Goal: Transaction & Acquisition: Obtain resource

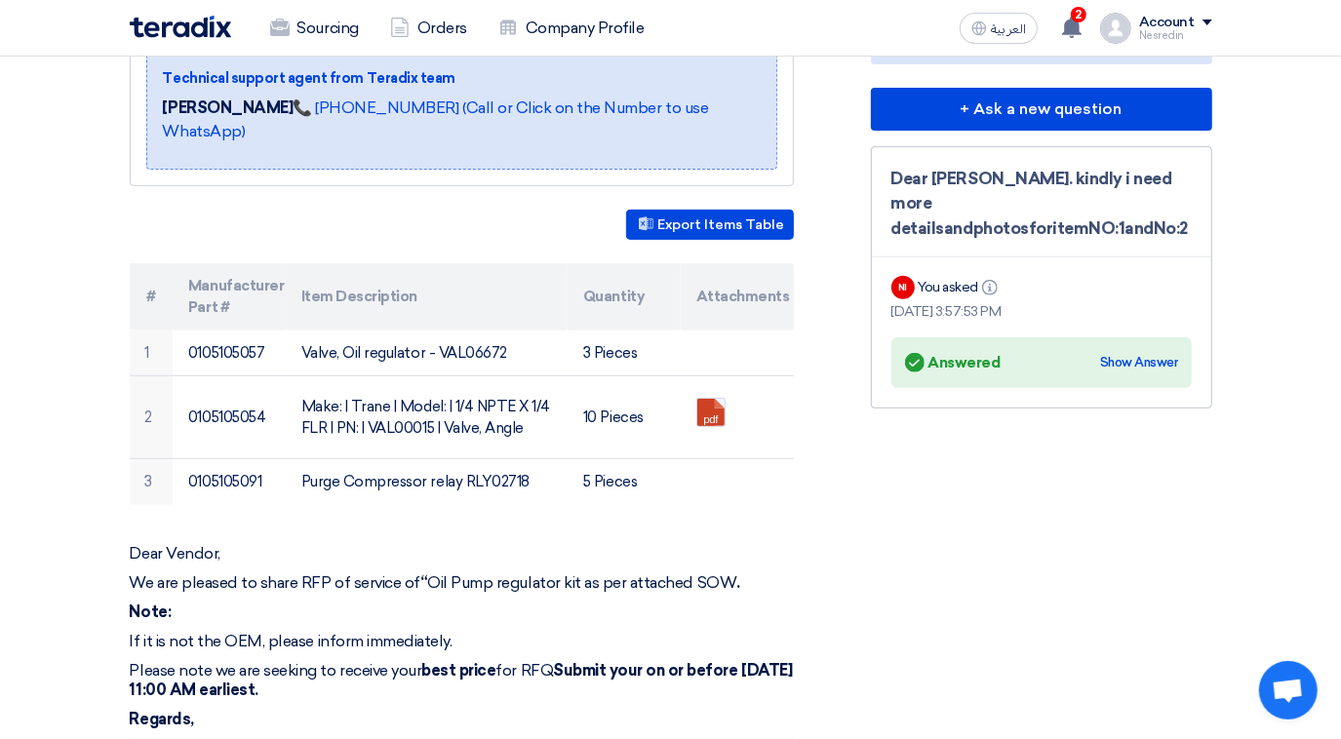
scroll to position [443, 0]
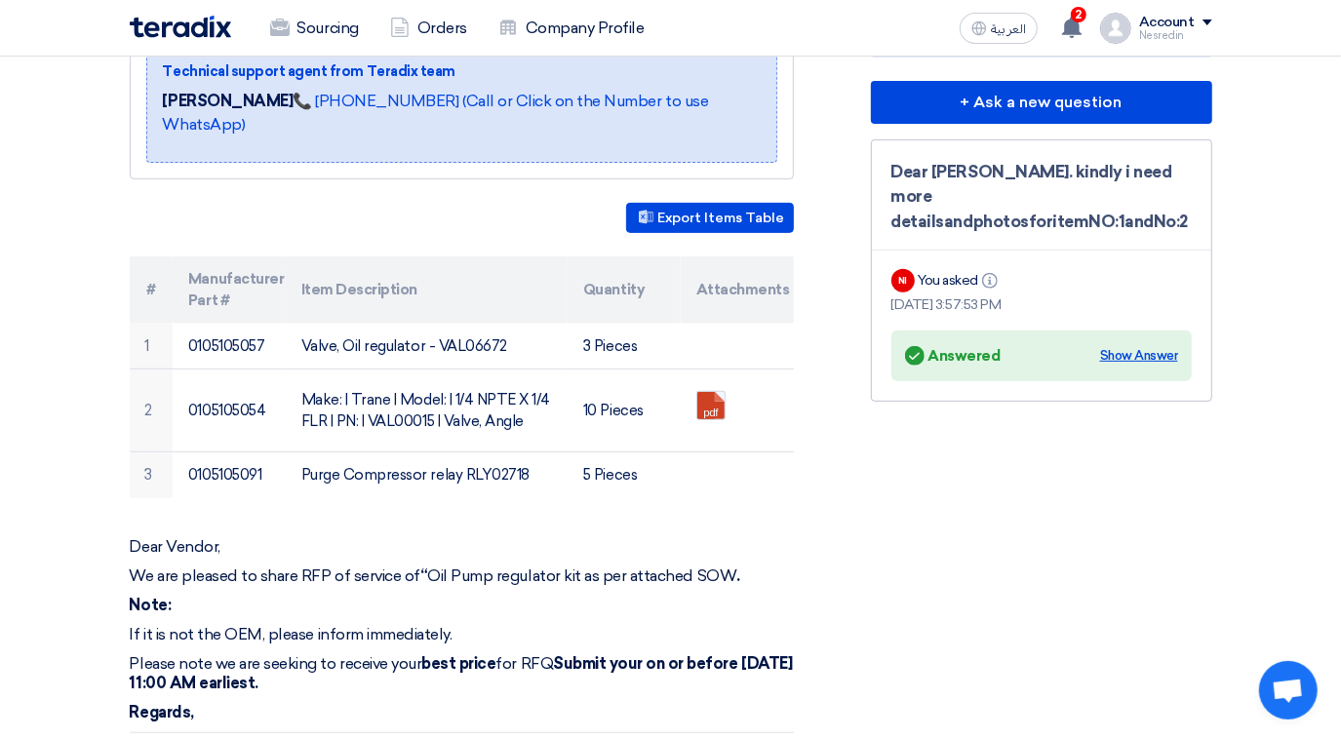
click at [1135, 346] on div "Show Answer" at bounding box center [1139, 356] width 78 height 20
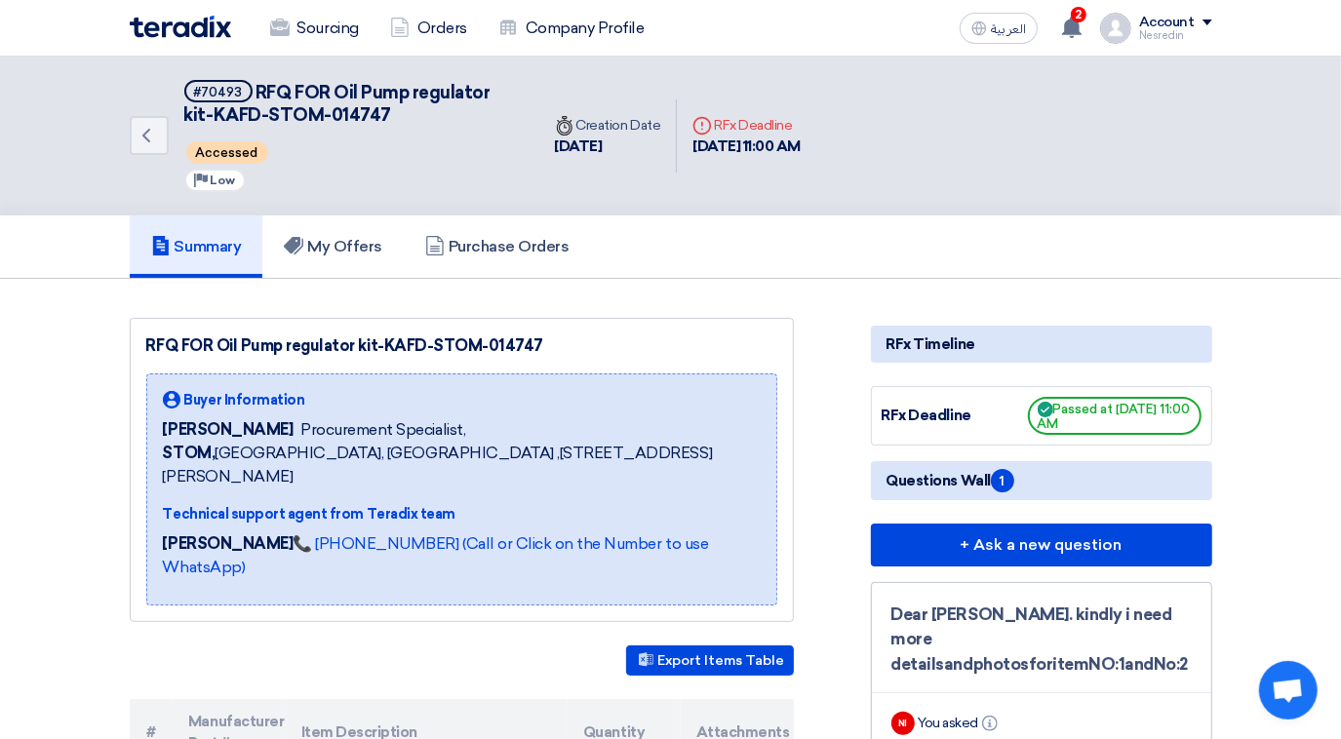
scroll to position [0, 0]
click at [310, 250] on h5 "My Offers" at bounding box center [333, 247] width 99 height 20
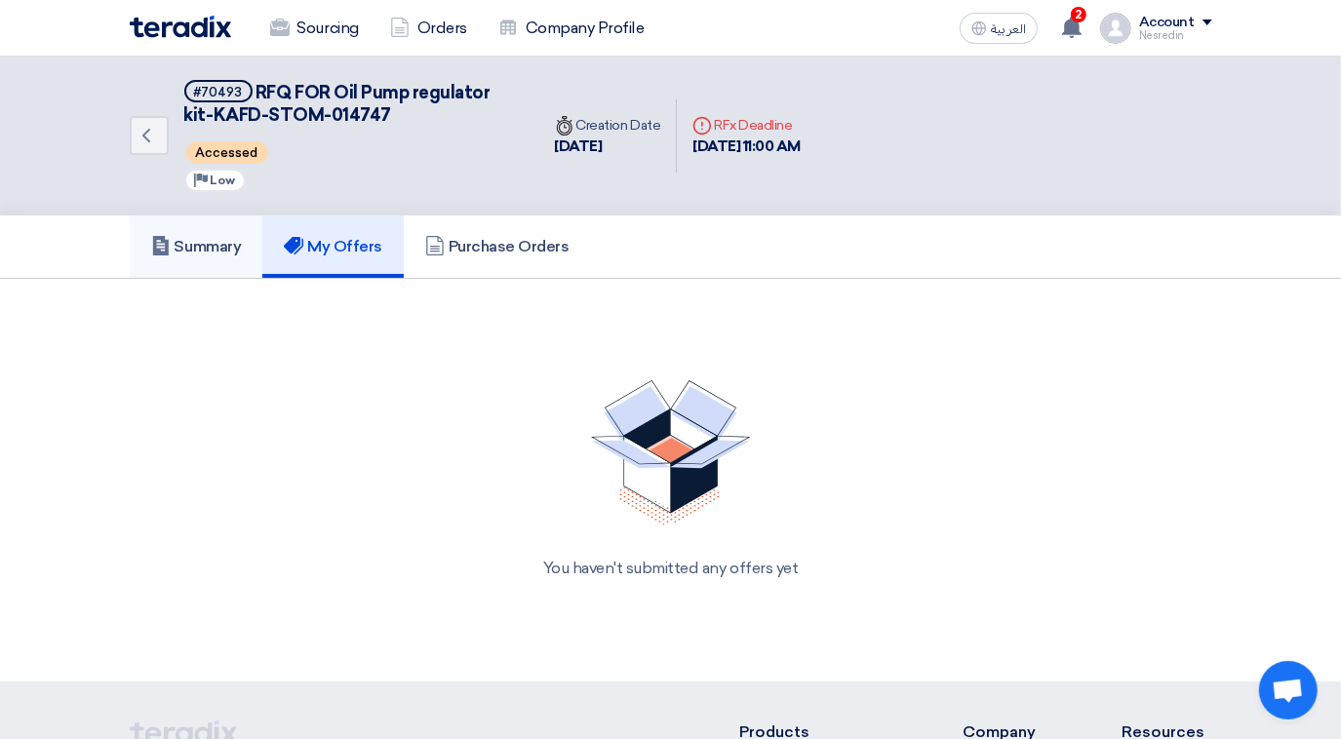
click at [217, 246] on h5 "Summary" at bounding box center [196, 247] width 91 height 20
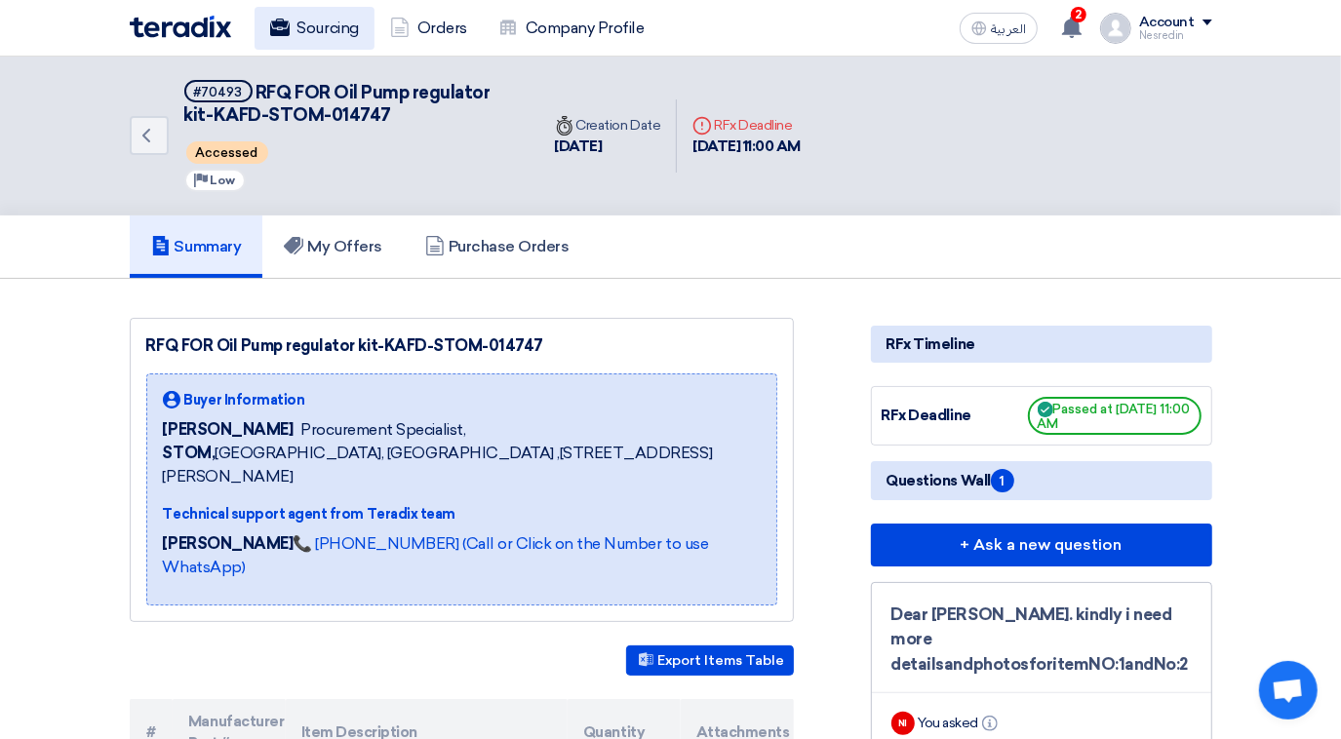
click at [333, 22] on link "Sourcing" at bounding box center [315, 28] width 120 height 43
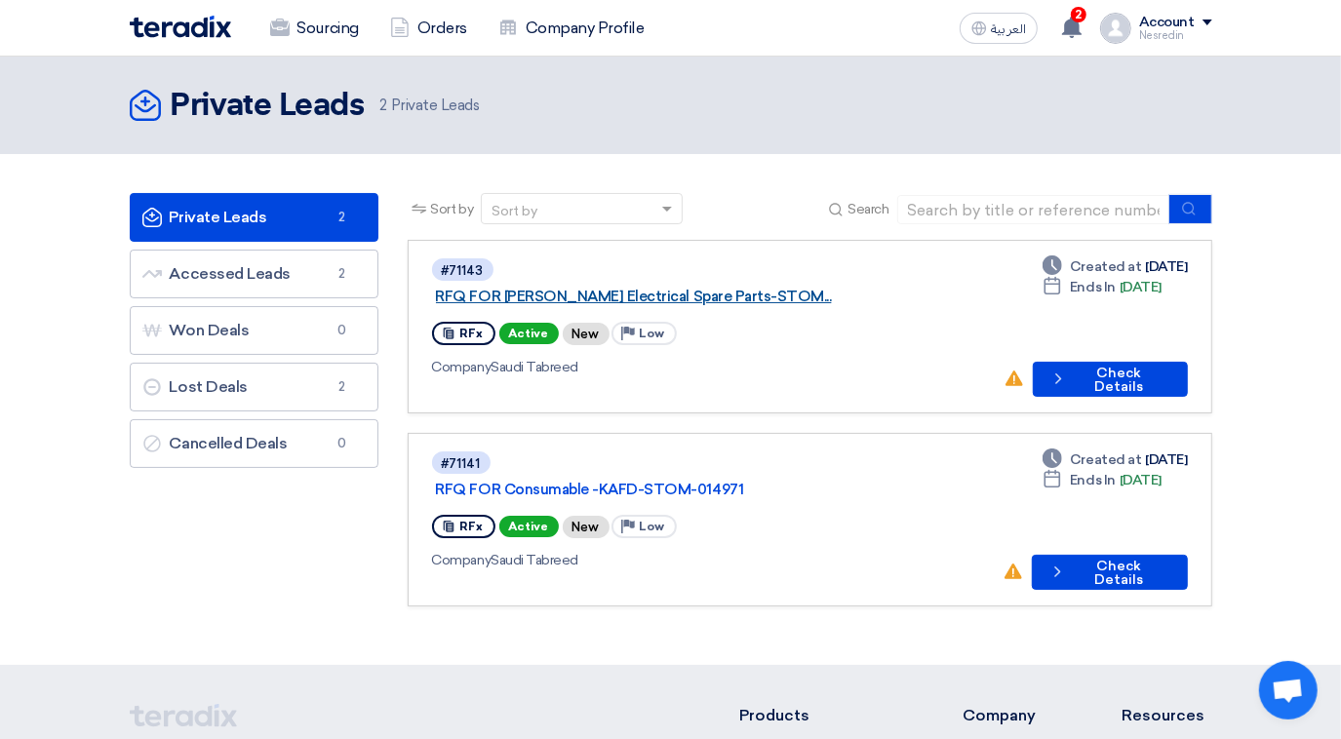
click at [681, 288] on link "RFQ FOR [PERSON_NAME] Electrical Spare Parts-STOM..." at bounding box center [680, 297] width 488 height 18
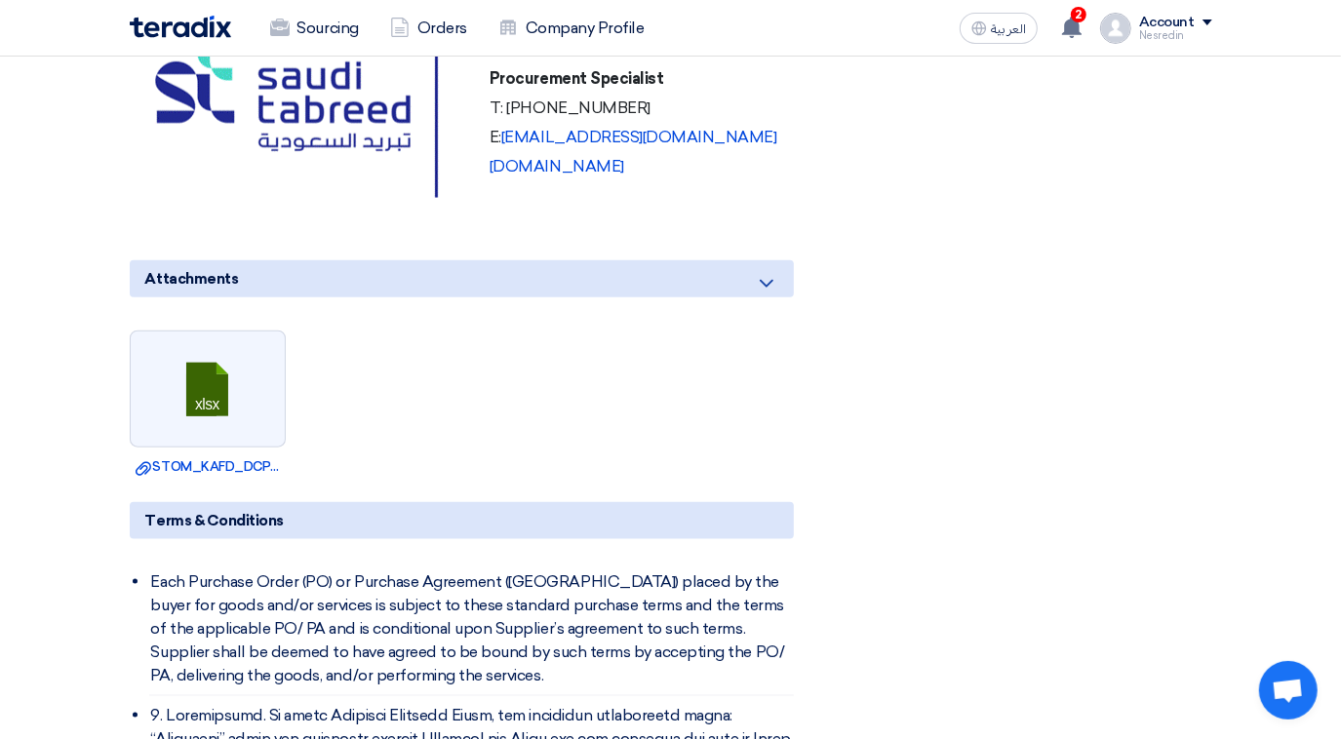
scroll to position [1330, 0]
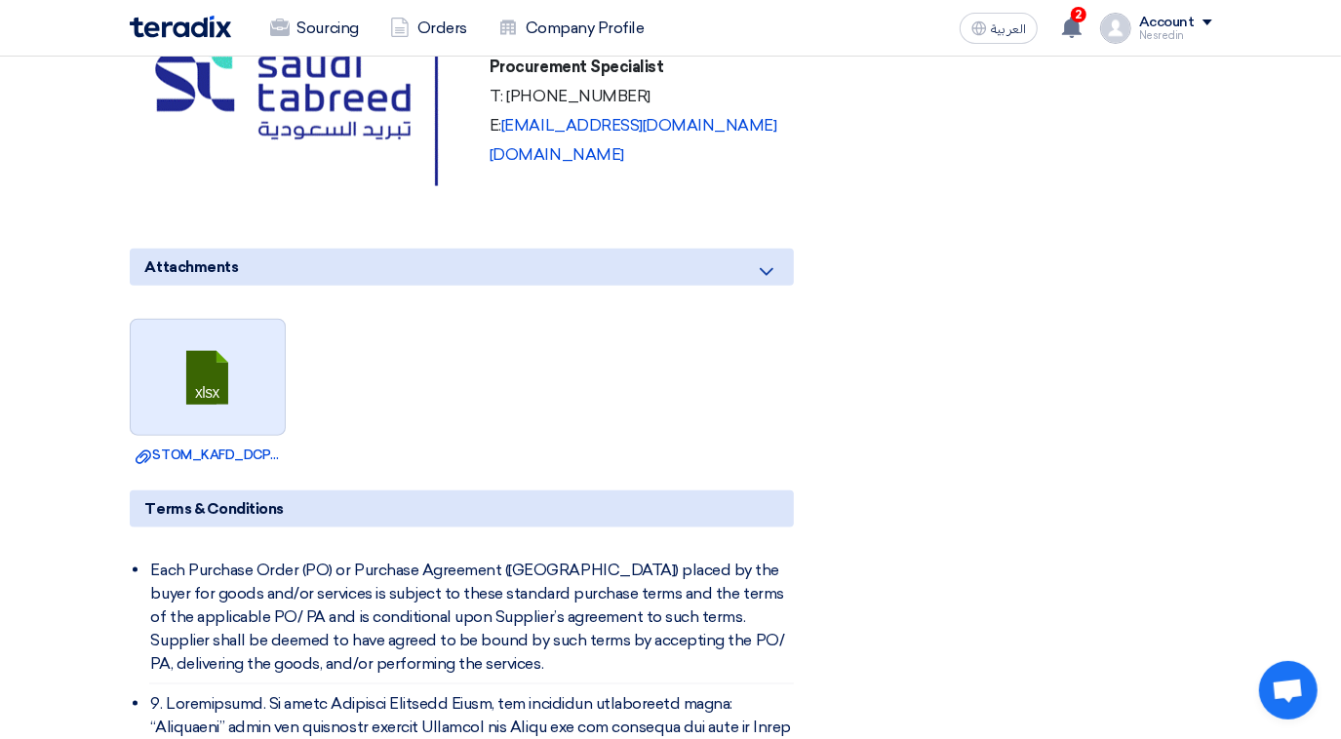
click at [230, 408] on link at bounding box center [209, 378] width 156 height 117
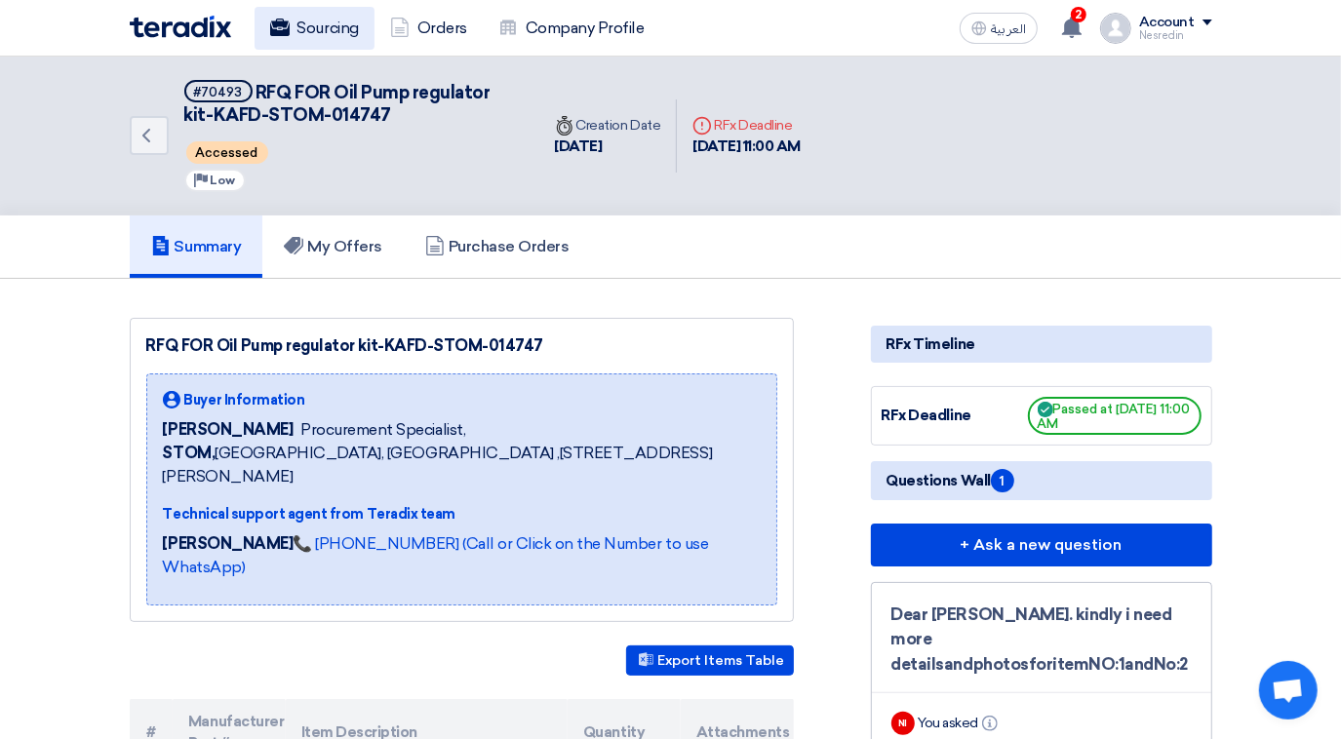
click at [332, 32] on link "Sourcing" at bounding box center [315, 28] width 120 height 43
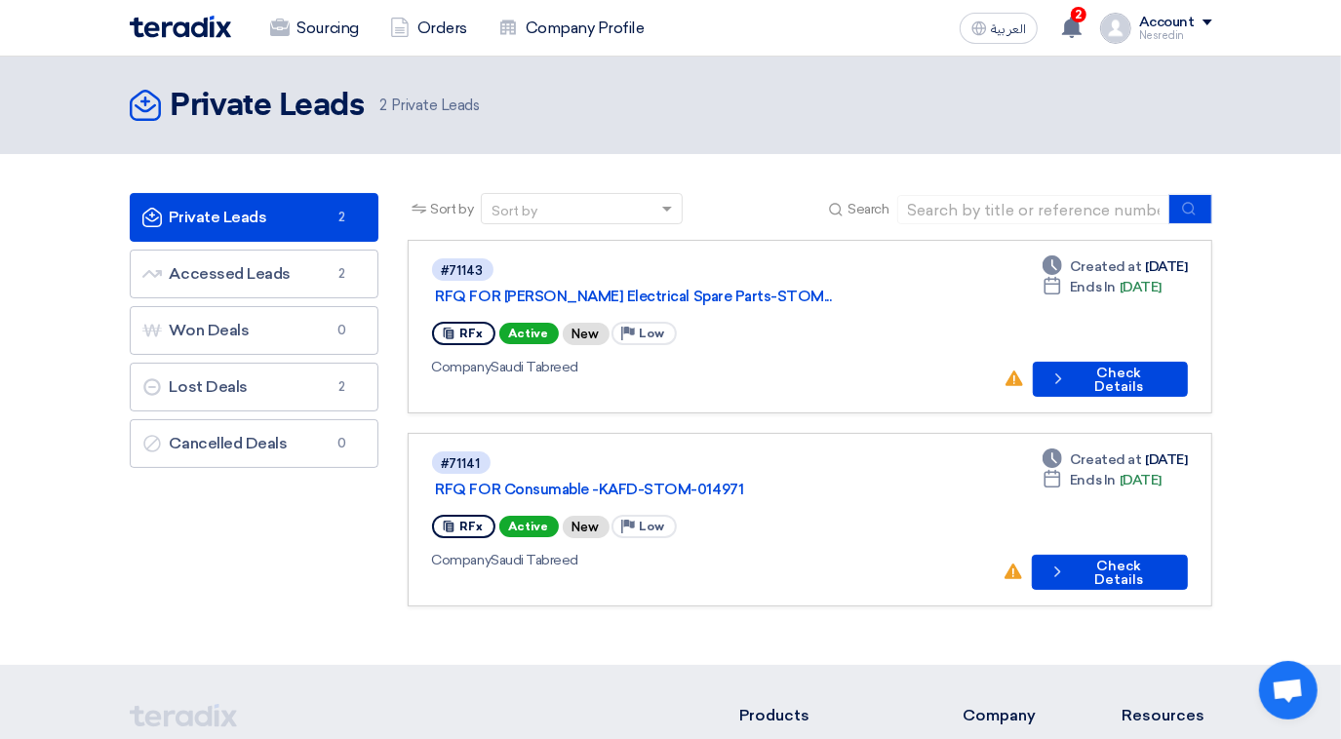
click at [681, 279] on div "#71143 RFQ FOR [PERSON_NAME] Electrical Spare Parts-STOM..." at bounding box center [710, 283] width 556 height 52
click at [683, 288] on link "RFQ FOR [PERSON_NAME] Electrical Spare Parts-STOM..." at bounding box center [680, 297] width 488 height 18
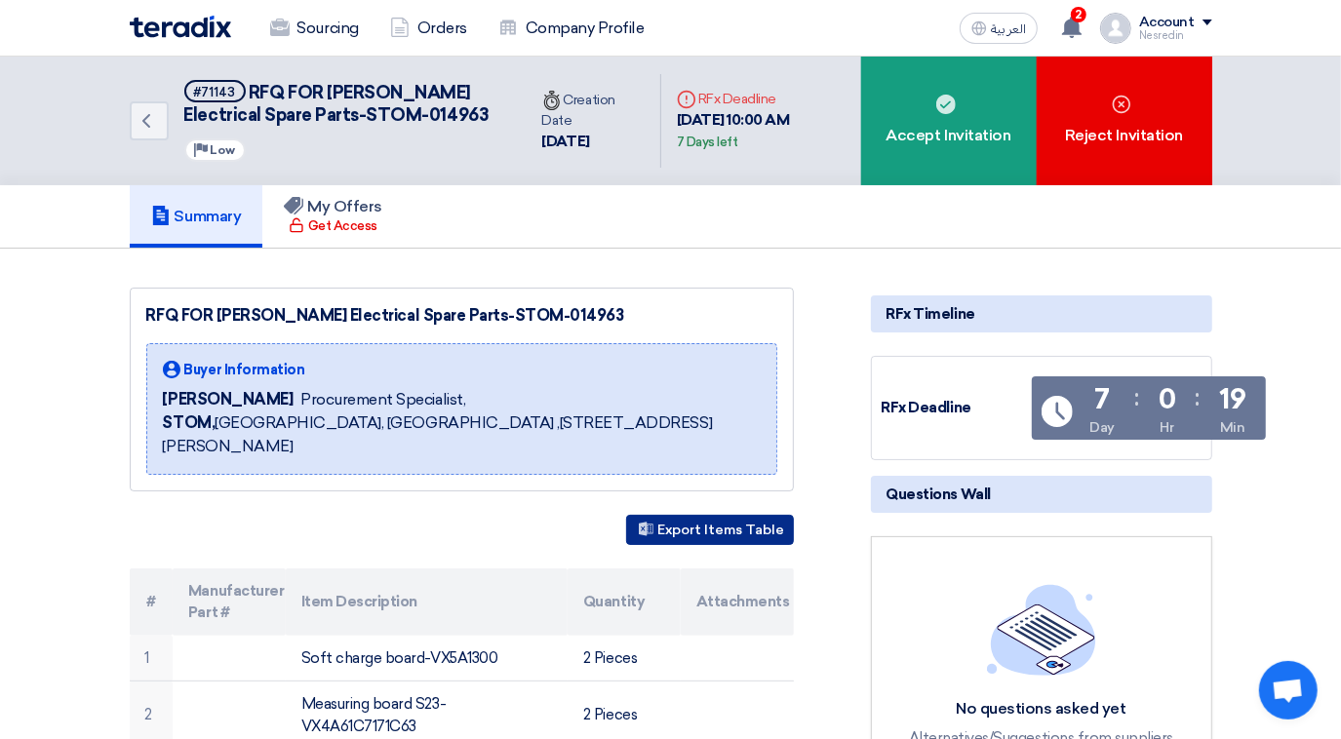
click at [703, 530] on button "Export Items Table" at bounding box center [710, 530] width 168 height 30
click at [882, 34] on div "Sourcing Orders Company Profile العربية ع 2 New request received, check details…" at bounding box center [671, 28] width 1112 height 56
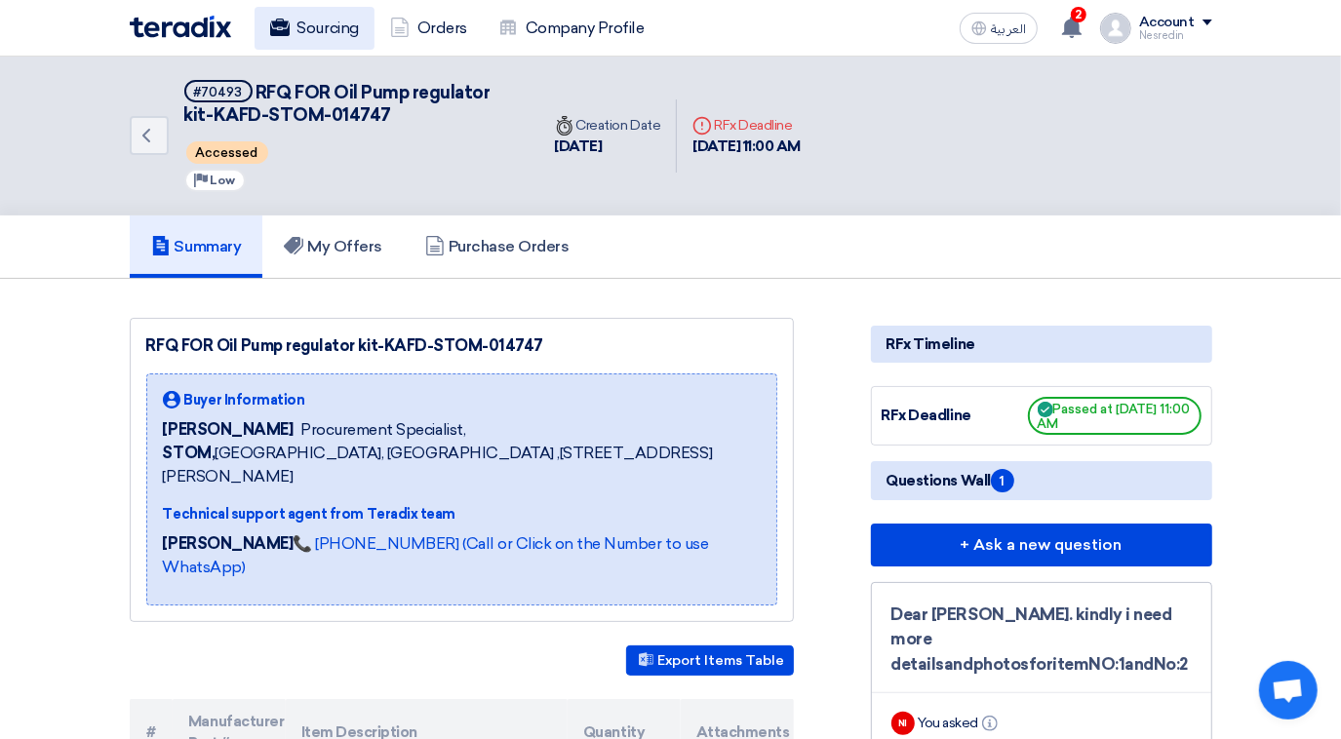
click at [325, 35] on link "Sourcing" at bounding box center [315, 28] width 120 height 43
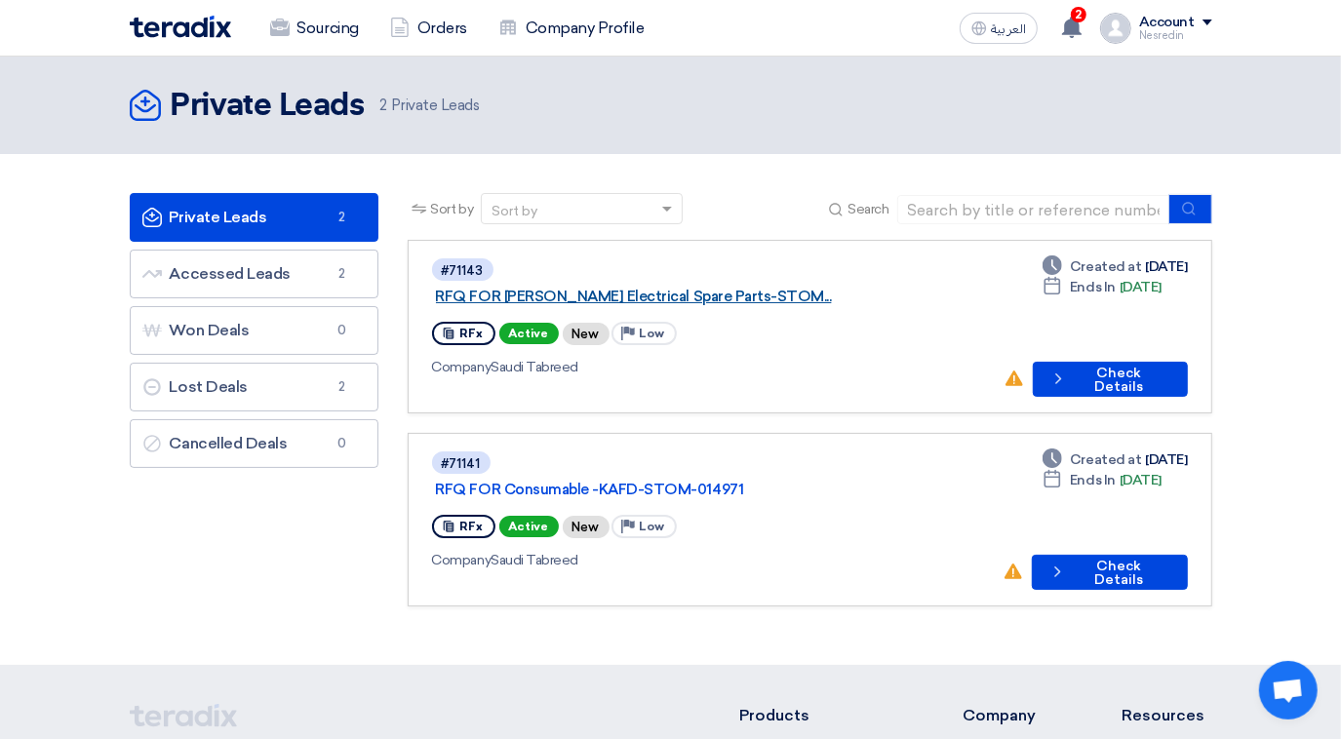
click at [715, 288] on link "RFQ FOR [PERSON_NAME] Electrical Spare Parts-STOM..." at bounding box center [680, 297] width 488 height 18
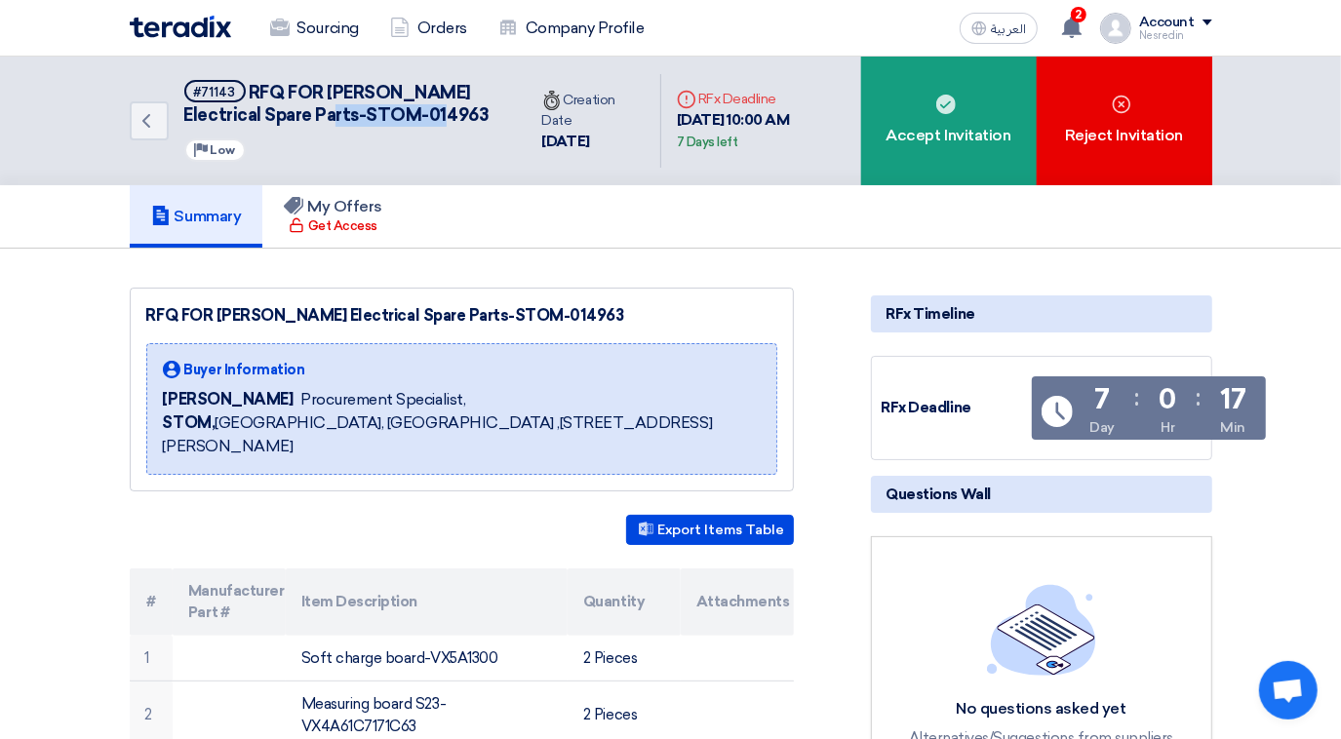
drag, startPoint x: 479, startPoint y: 112, endPoint x: 367, endPoint y: 112, distance: 112.2
click at [367, 112] on span "RFQ FOR [PERSON_NAME] Electrical Spare Parts-STOM-014963" at bounding box center [336, 104] width 305 height 44
copy span "STOM-014963"
